Goal: Find specific page/section: Find specific page/section

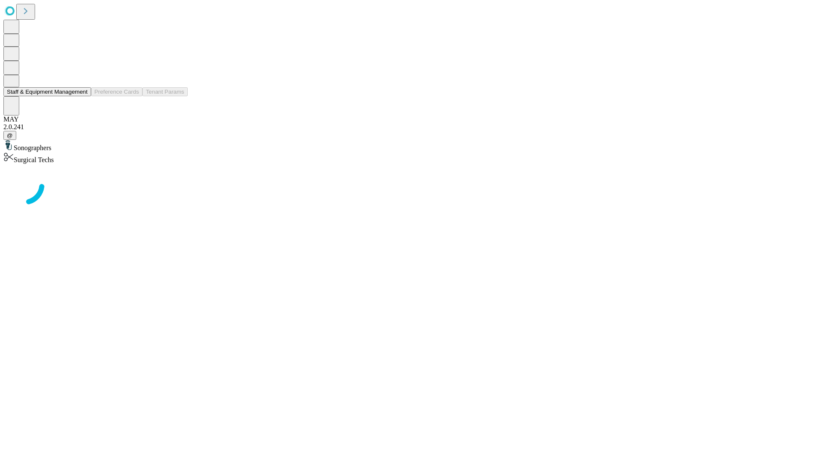
click at [82, 96] on button "Staff & Equipment Management" at bounding box center [47, 91] width 88 height 9
